Goal: Information Seeking & Learning: Learn about a topic

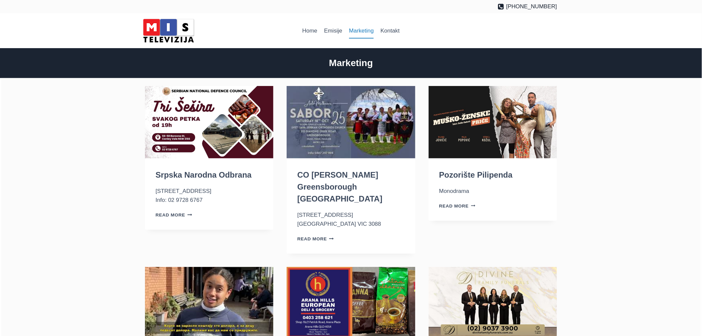
click at [359, 32] on link "Marketing" at bounding box center [362, 31] width 32 height 16
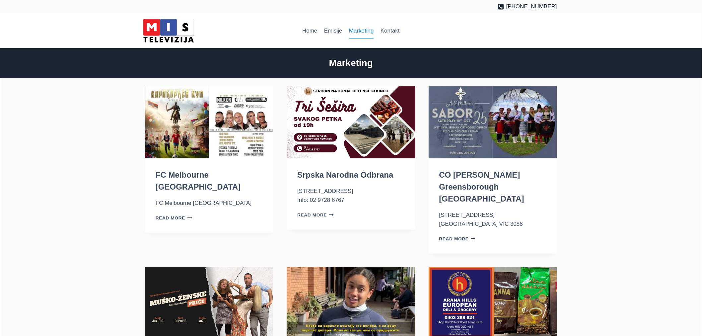
click at [204, 104] on img "FC Melbourne Srbija" at bounding box center [209, 122] width 128 height 72
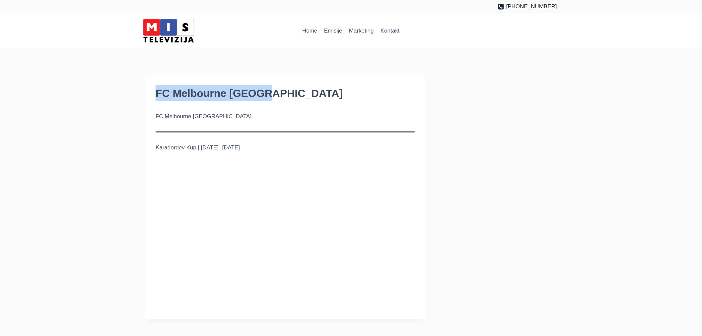
drag, startPoint x: 157, startPoint y: 92, endPoint x: 276, endPoint y: 94, distance: 118.8
click at [276, 94] on h1 "FC Melbourne [GEOGRAPHIC_DATA]" at bounding box center [285, 93] width 259 height 16
copy h1 "FC Melbourne [GEOGRAPHIC_DATA]"
click at [188, 97] on h1 "FC Melbourne [GEOGRAPHIC_DATA]" at bounding box center [285, 93] width 259 height 16
drag, startPoint x: 156, startPoint y: 145, endPoint x: 194, endPoint y: 146, distance: 37.8
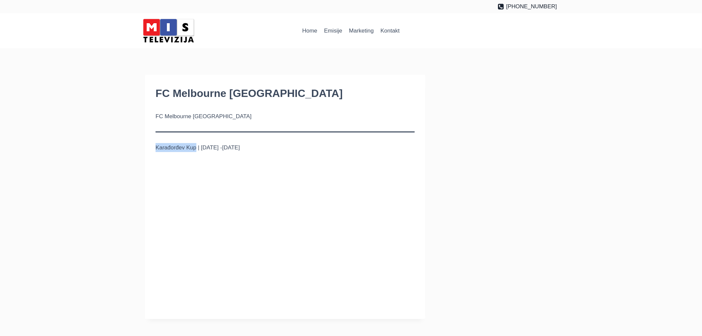
click at [194, 146] on p "Karađorđev Kup | 3rd -5th Oct 2025" at bounding box center [285, 147] width 259 height 9
copy p "Karađorđev Kup"
